Goal: Check status: Check status

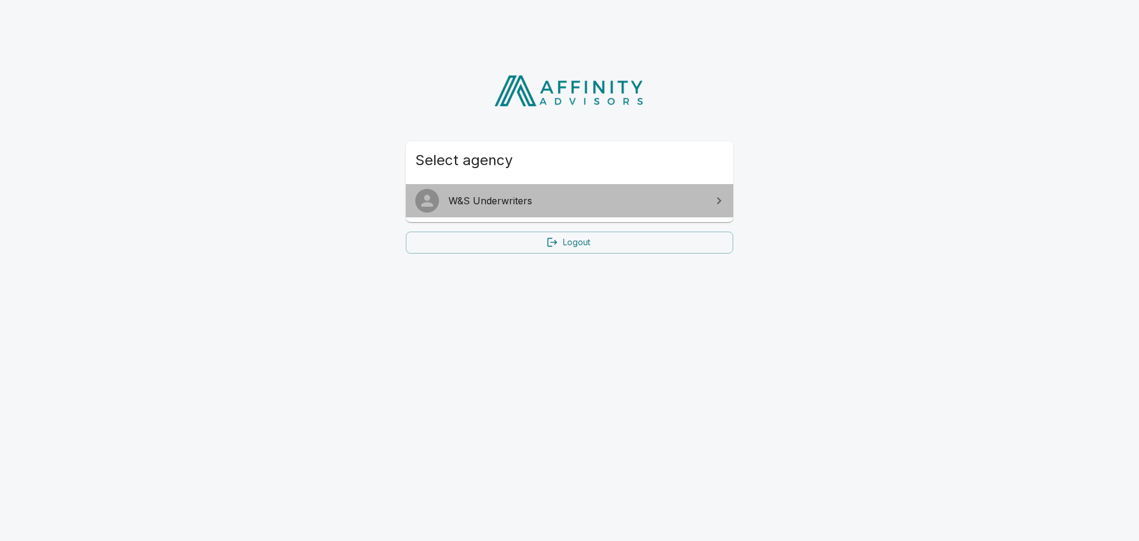
click at [656, 200] on span "W&S Underwriters" at bounding box center [577, 200] width 256 height 14
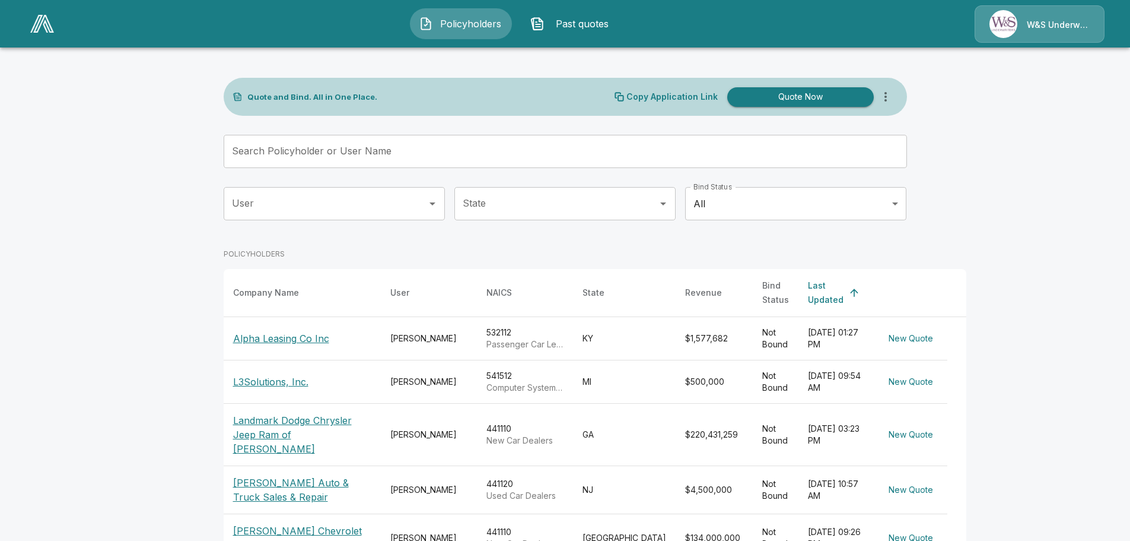
click at [285, 331] on p "Alpha Leasing Co Inc" at bounding box center [281, 338] width 96 height 14
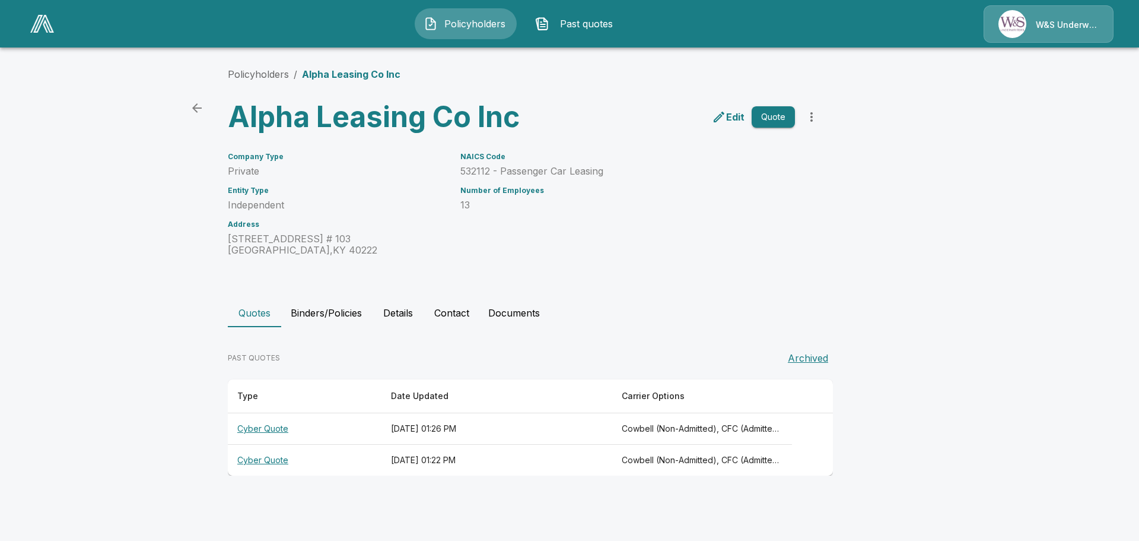
click at [265, 429] on th "Cyber Quote" at bounding box center [305, 428] width 154 height 31
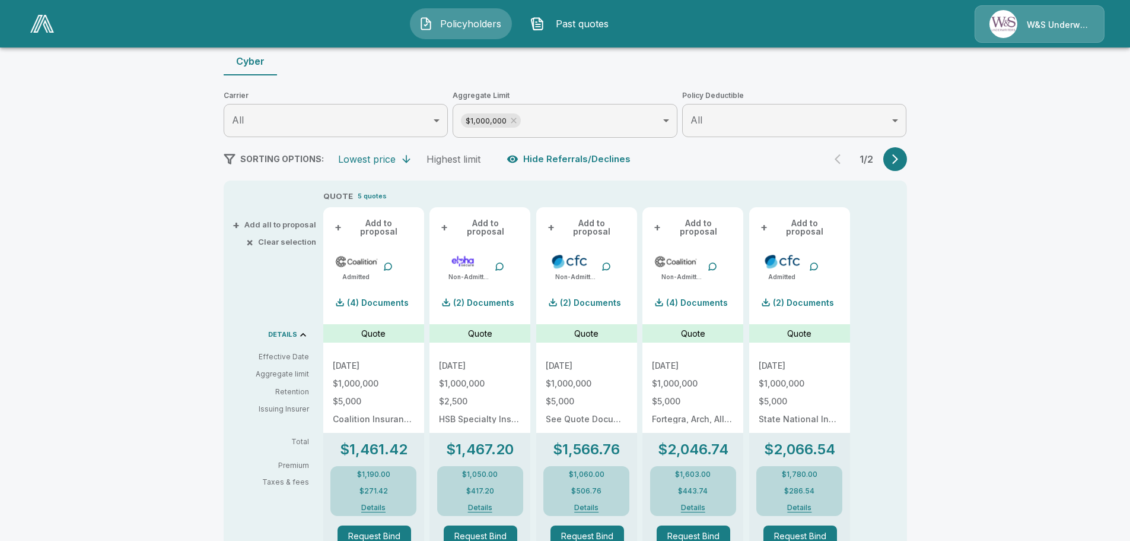
scroll to position [117, 0]
click at [907, 151] on button "button" at bounding box center [896, 159] width 24 height 24
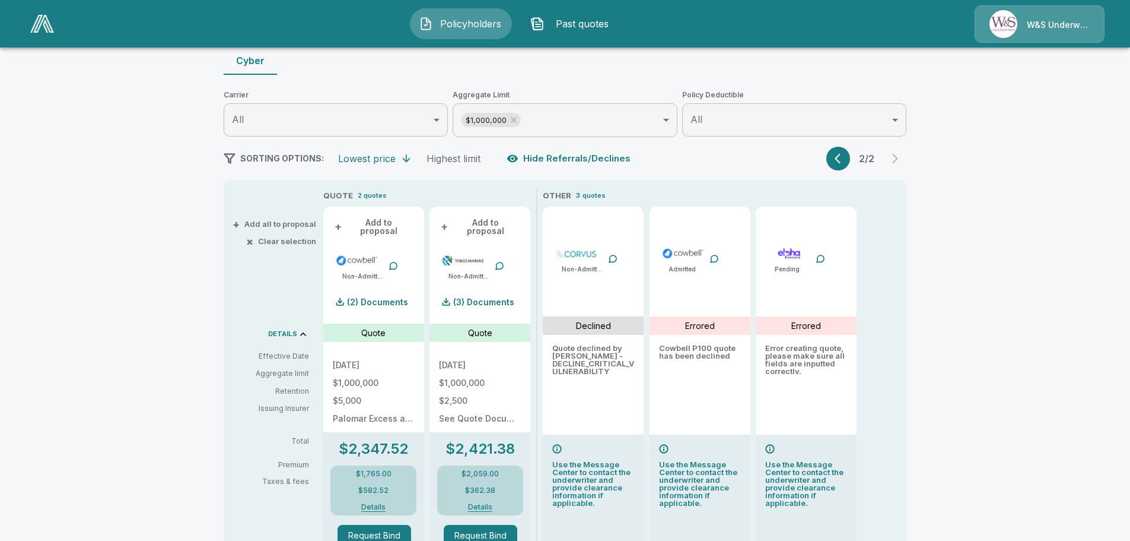
click at [845, 153] on icon "button" at bounding box center [841, 158] width 12 height 12
